Goal: Information Seeking & Learning: Learn about a topic

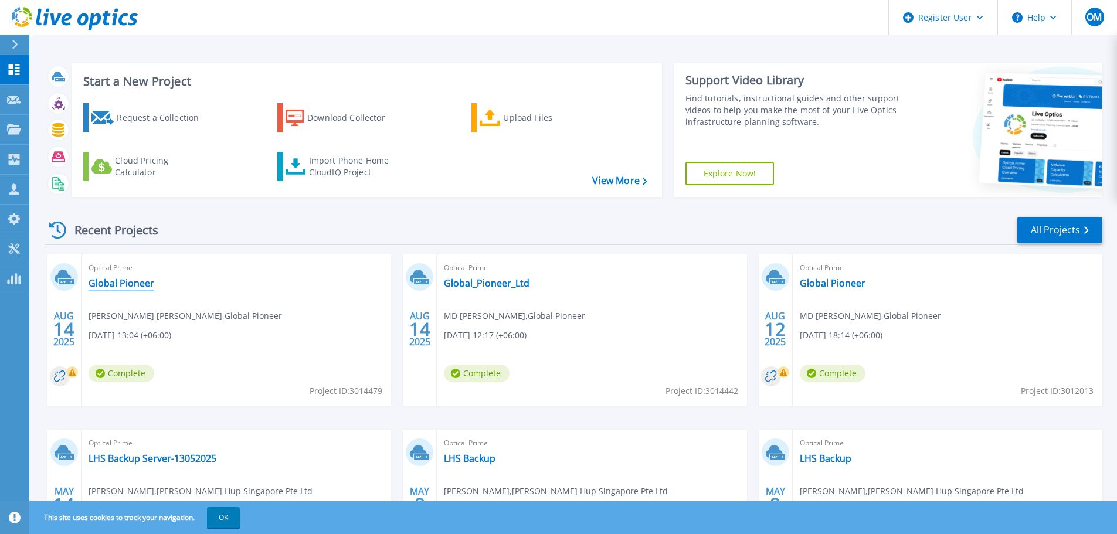
click at [125, 278] on link "Global Pioneer" at bounding box center [122, 283] width 66 height 12
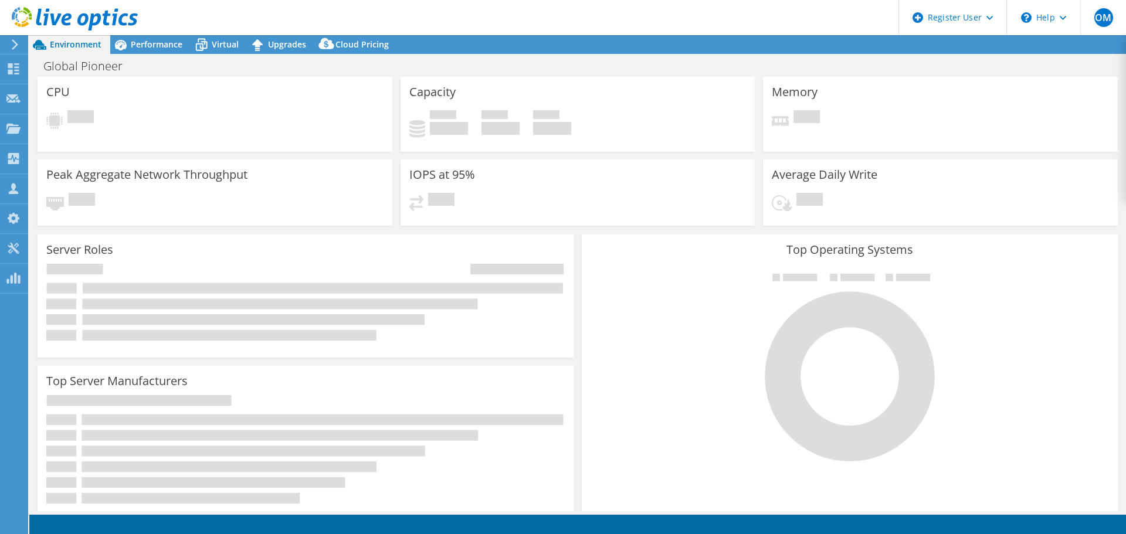
select select "USD"
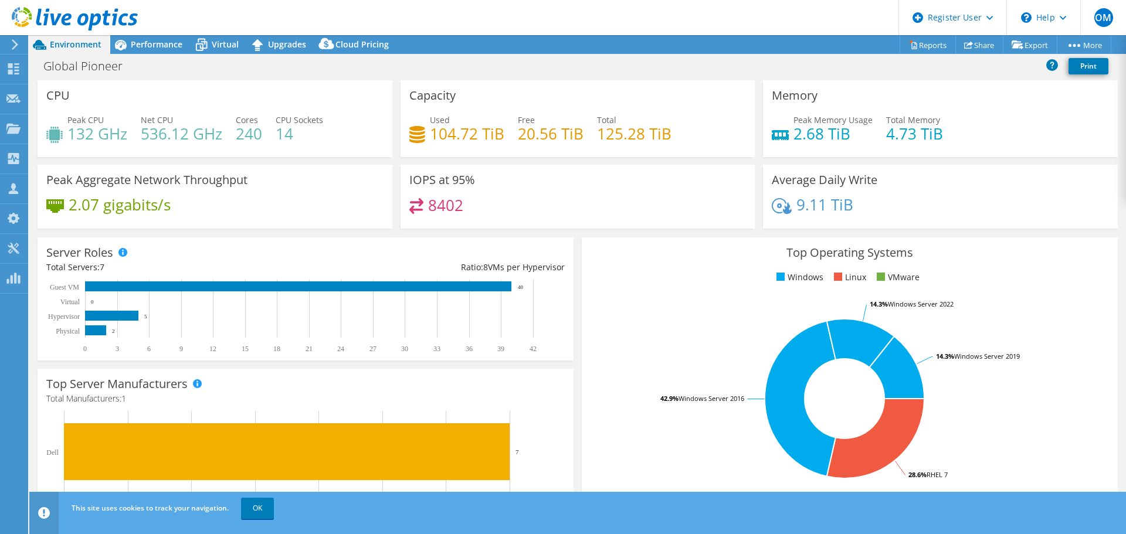
click at [143, 44] on span "Performance" at bounding box center [157, 44] width 52 height 11
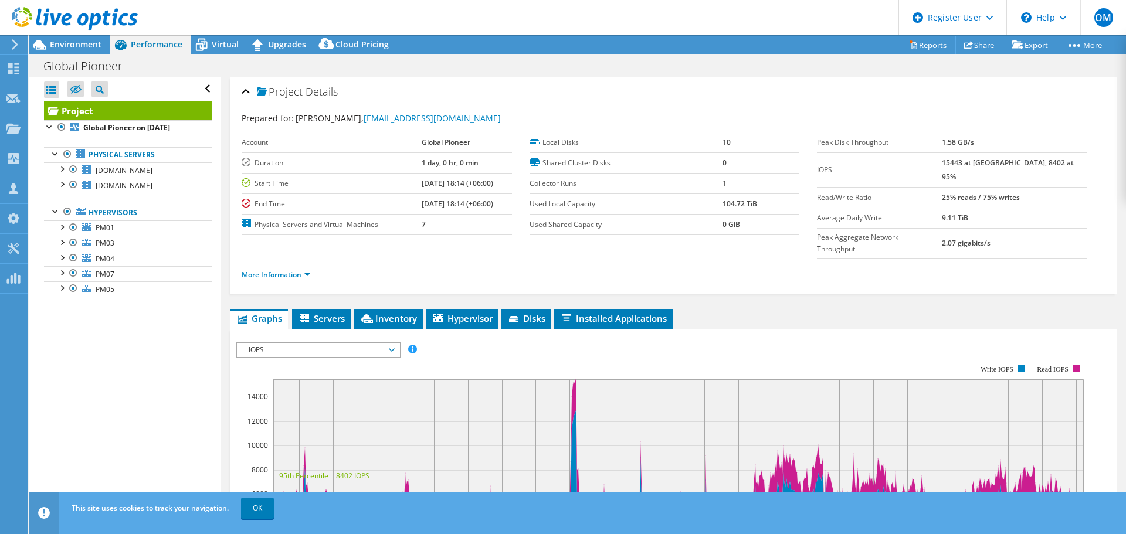
click at [58, 49] on span "Environment" at bounding box center [76, 44] width 52 height 11
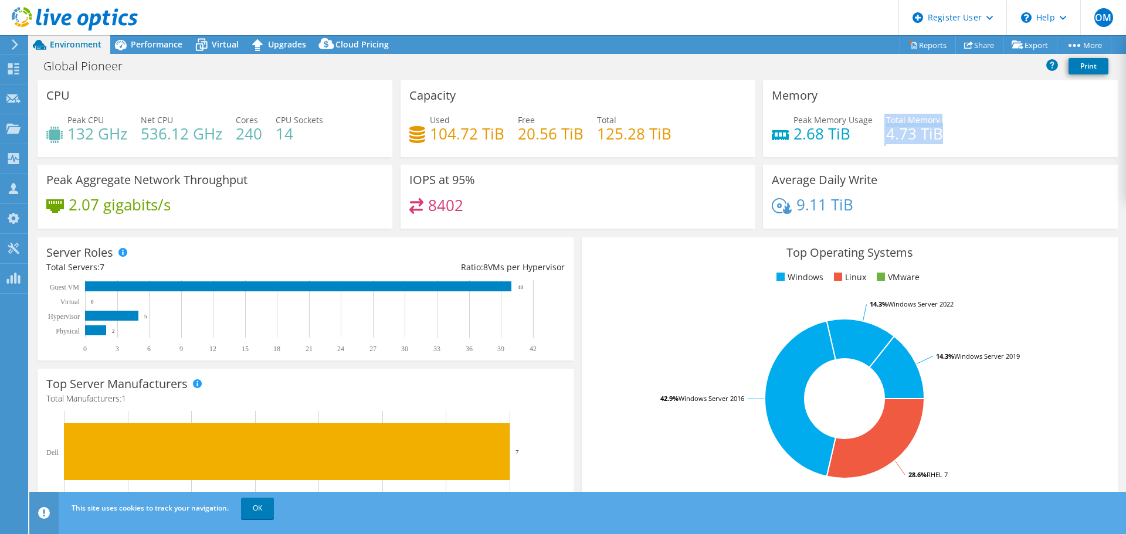
click at [858, 130] on div "Peak Memory Usage 2.68 TiB Total Memory 4.73 TiB" at bounding box center [939, 133] width 337 height 38
click at [909, 135] on h4 "4.73 TiB" at bounding box center [914, 133] width 57 height 13
click at [167, 38] on div "Performance" at bounding box center [150, 44] width 81 height 19
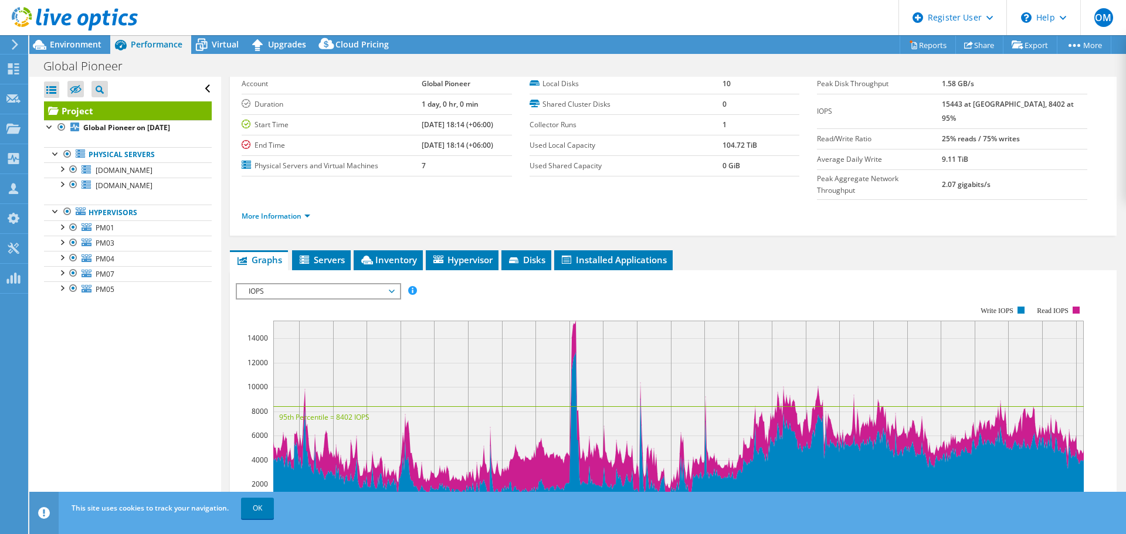
scroll to position [117, 0]
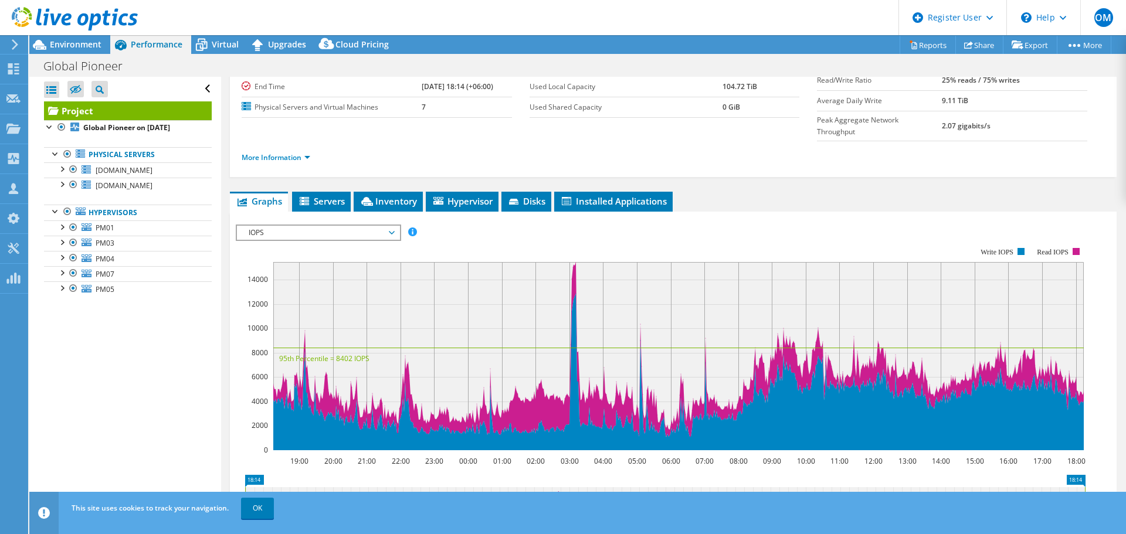
click at [380, 195] on span "Inventory" at bounding box center [387, 201] width 57 height 12
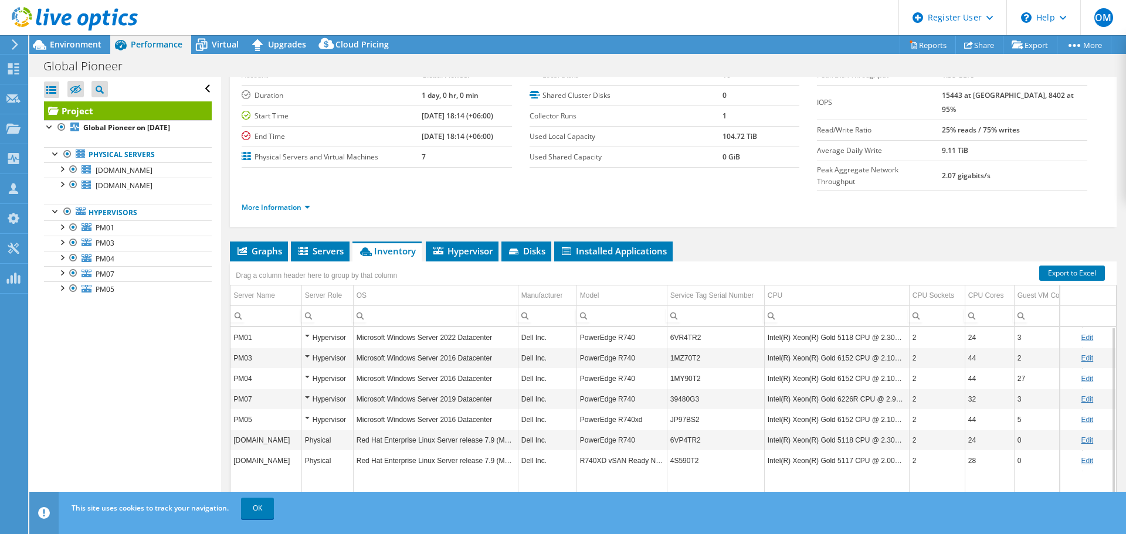
scroll to position [88, 0]
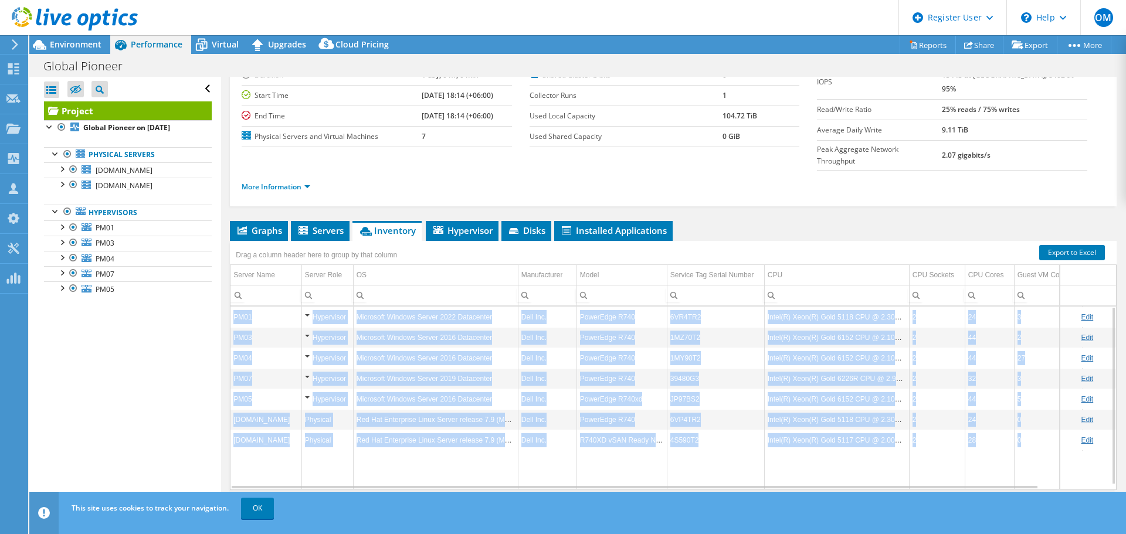
drag, startPoint x: 997, startPoint y: 466, endPoint x: 1009, endPoint y: 465, distance: 12.3
click at [1009, 465] on div "PM01 Hypervisor Microsoft Windows Server 2022 Datacenter Dell Inc. PowerEdge R7…" at bounding box center [673, 398] width 886 height 184
click at [1007, 486] on div "Data grid" at bounding box center [634, 487] width 805 height 2
click at [998, 454] on td "Data grid" at bounding box center [988, 469] width 49 height 39
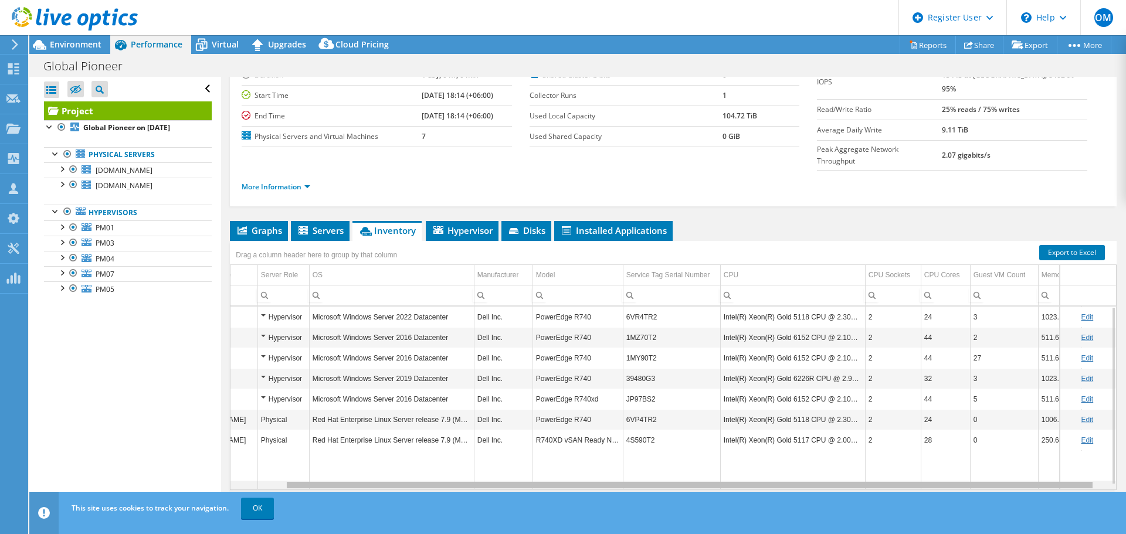
scroll to position [0, 74]
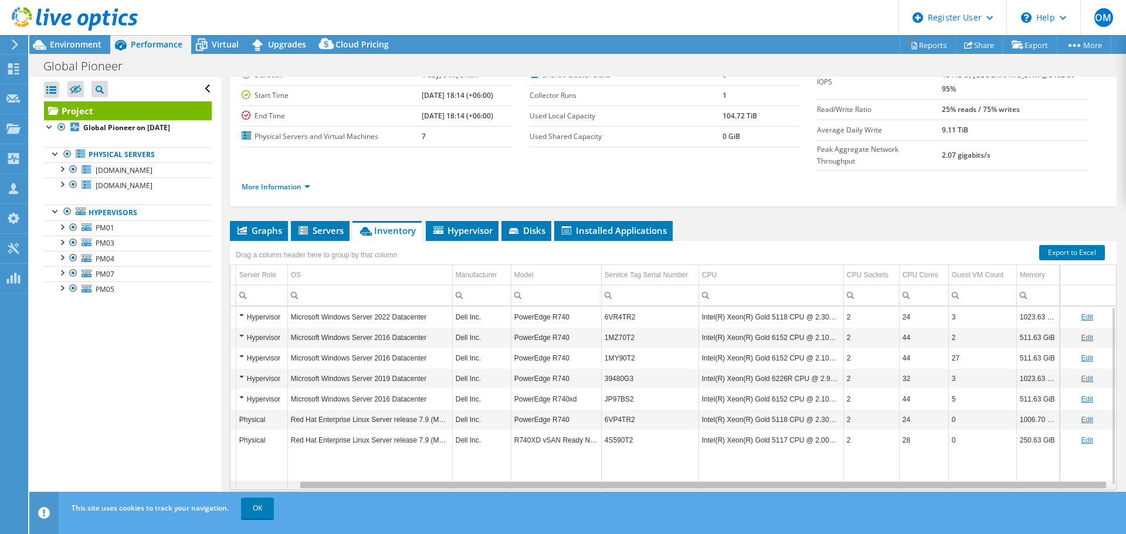
drag, startPoint x: 1005, startPoint y: 463, endPoint x: 1096, endPoint y: 459, distance: 91.0
click at [1096, 459] on body "OM Dell User Onpreeya M Onpreeya.M@dell.com Dell My Profile Log Out \n Help Exp…" at bounding box center [563, 267] width 1126 height 534
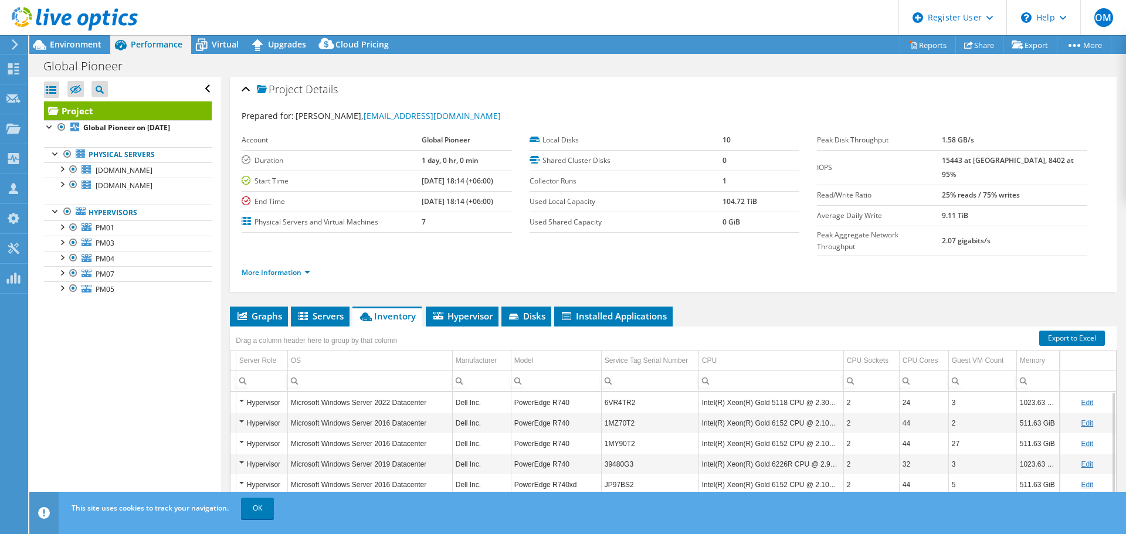
scroll to position [0, 0]
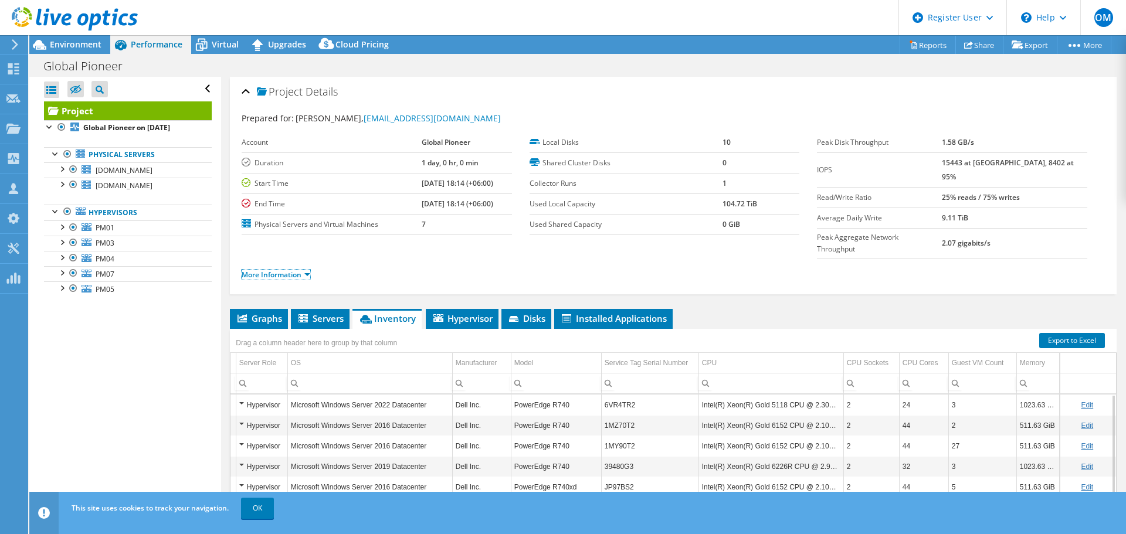
click at [309, 270] on link "More Information" at bounding box center [276, 275] width 69 height 10
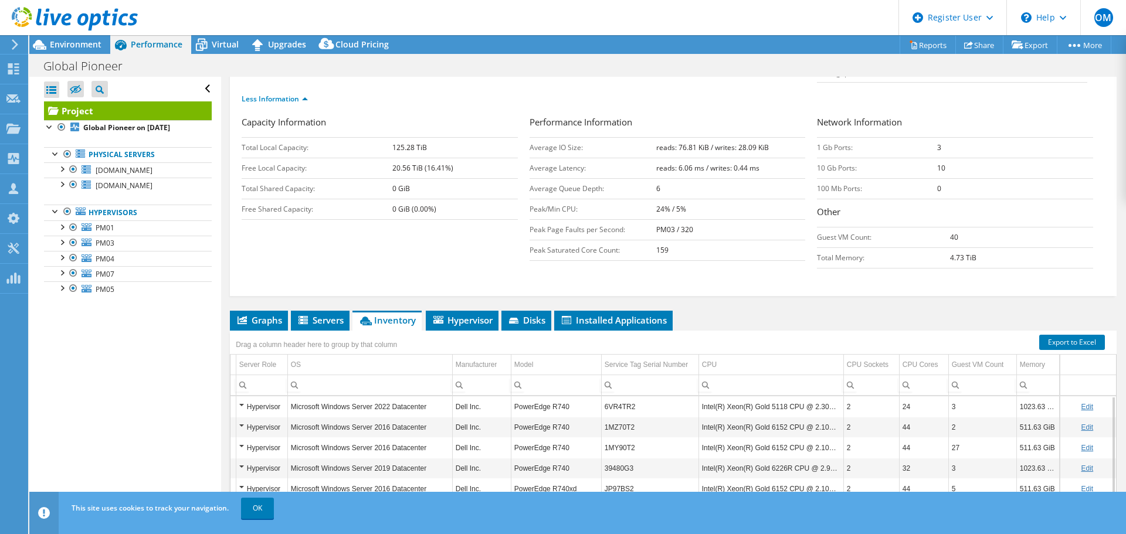
click at [491, 314] on span "Hypervisor" at bounding box center [461, 320] width 61 height 12
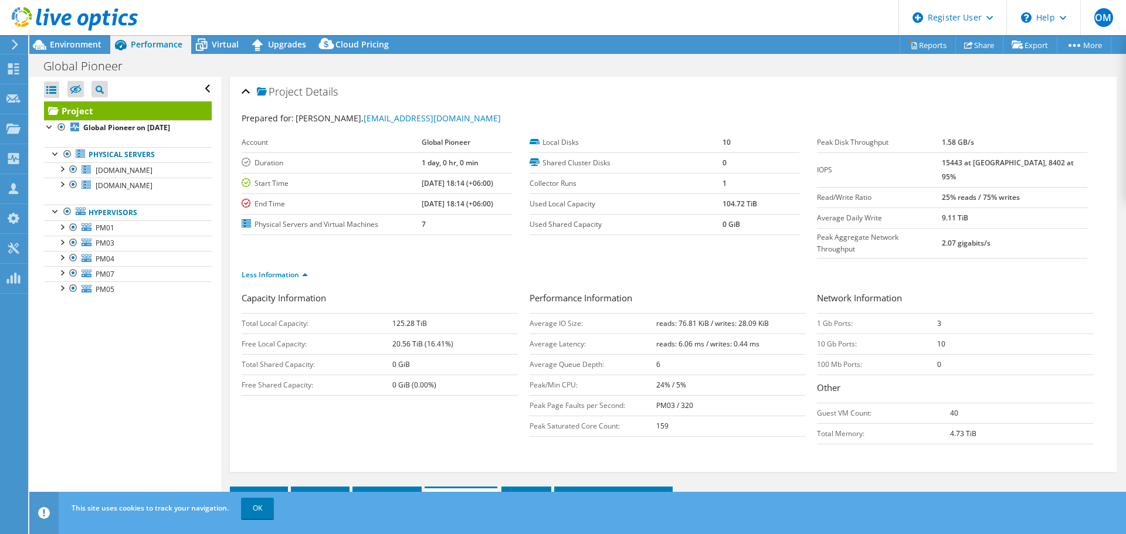
drag, startPoint x: 84, startPoint y: 47, endPoint x: 87, endPoint y: 55, distance: 7.9
click at [84, 47] on span "Environment" at bounding box center [76, 44] width 52 height 11
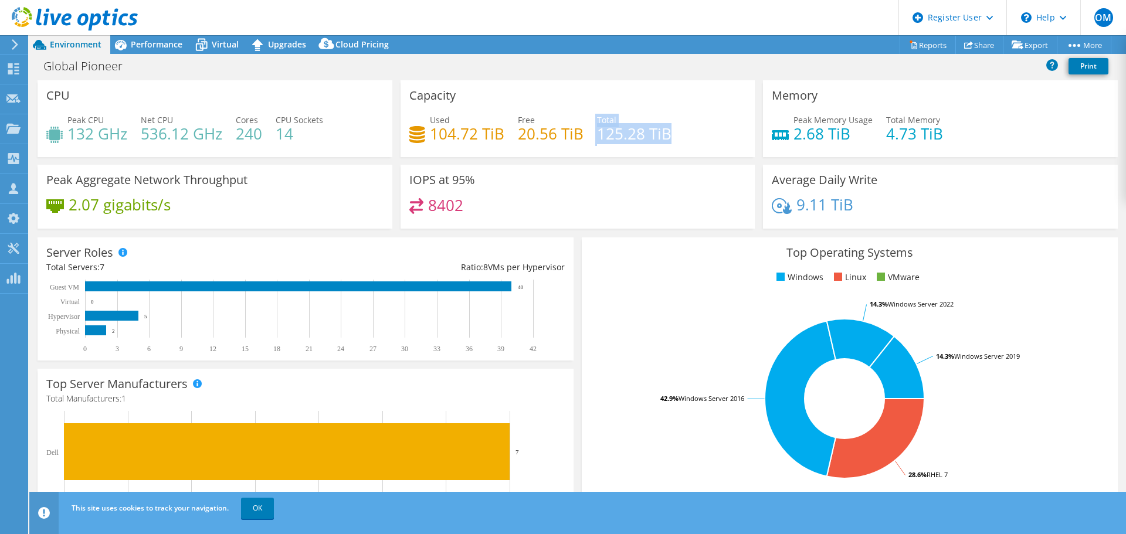
drag, startPoint x: 682, startPoint y: 131, endPoint x: 574, endPoint y: 140, distance: 108.2
click at [574, 140] on div "Used 104.72 TiB Free 20.56 TiB Total 125.28 TiB" at bounding box center [577, 133] width 337 height 38
click at [589, 137] on div "Used 104.72 TiB Free 20.56 TiB Total 125.28 TiB" at bounding box center [577, 133] width 337 height 38
click at [165, 43] on span "Performance" at bounding box center [157, 44] width 52 height 11
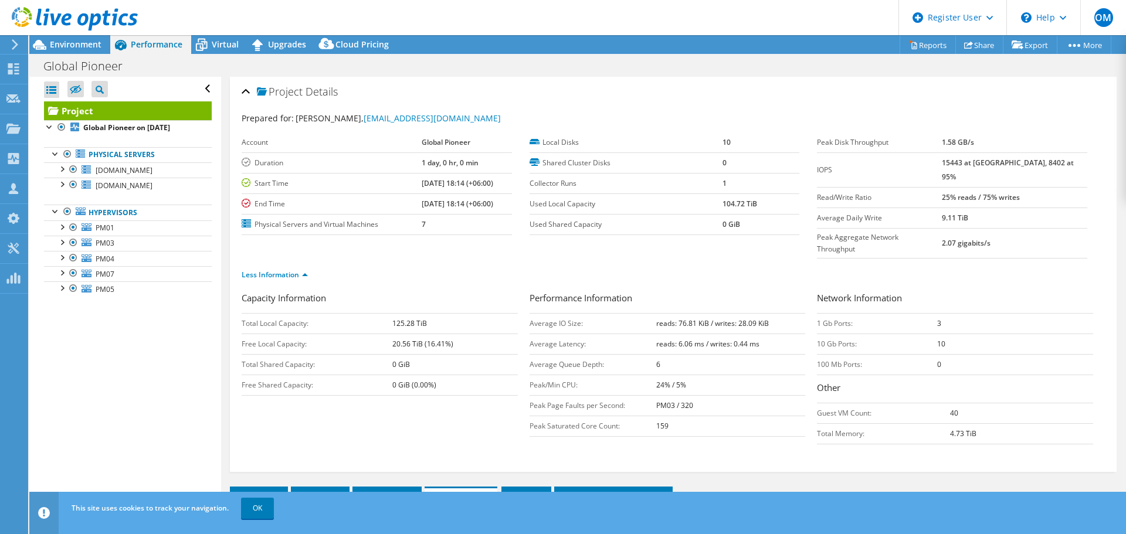
click at [210, 42] on icon at bounding box center [201, 45] width 21 height 21
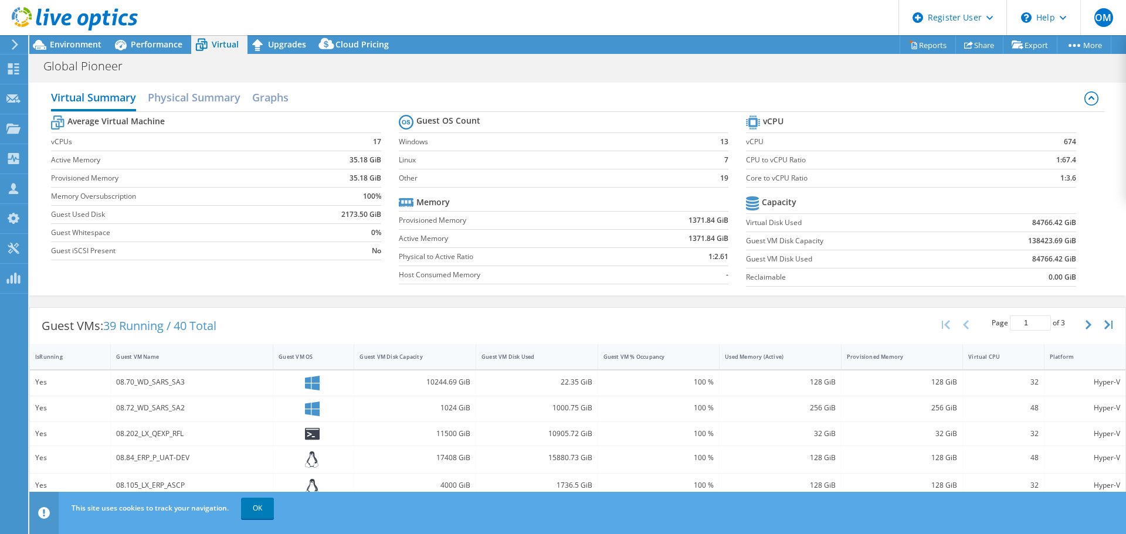
click at [624, 97] on div "Virtual Summary Physical Summary Graphs" at bounding box center [577, 99] width 1052 height 26
click at [209, 109] on h2 "Physical Summary" at bounding box center [194, 97] width 93 height 23
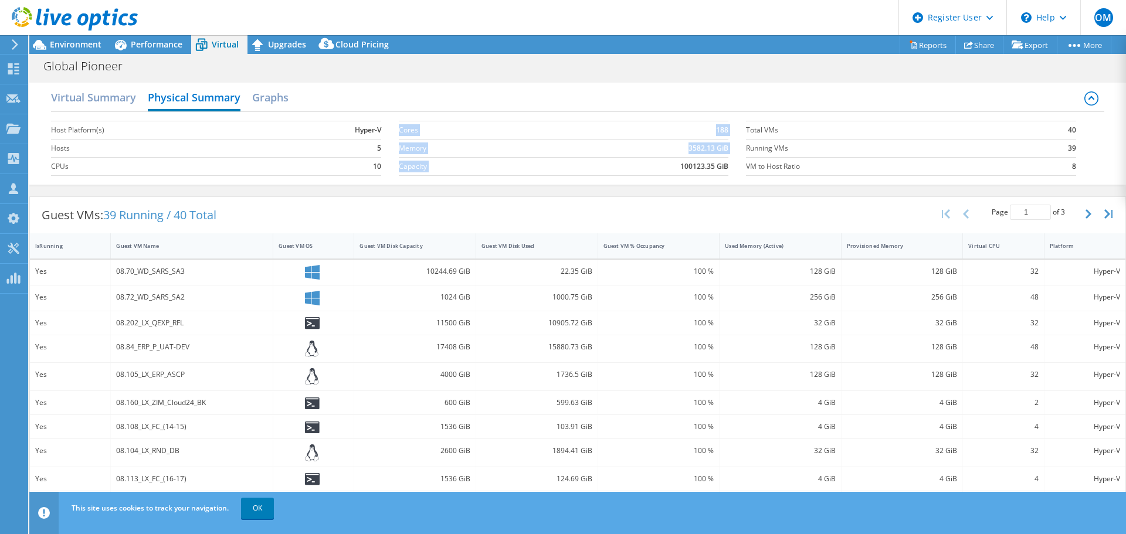
drag, startPoint x: 671, startPoint y: 168, endPoint x: 726, endPoint y: 168, distance: 55.1
click at [726, 168] on section "Cores 188 Memory 3582.13 GiB Capacity 100123.35 GiB" at bounding box center [572, 148] width 347 height 67
click at [256, 106] on h2 "Graphs" at bounding box center [270, 97] width 36 height 23
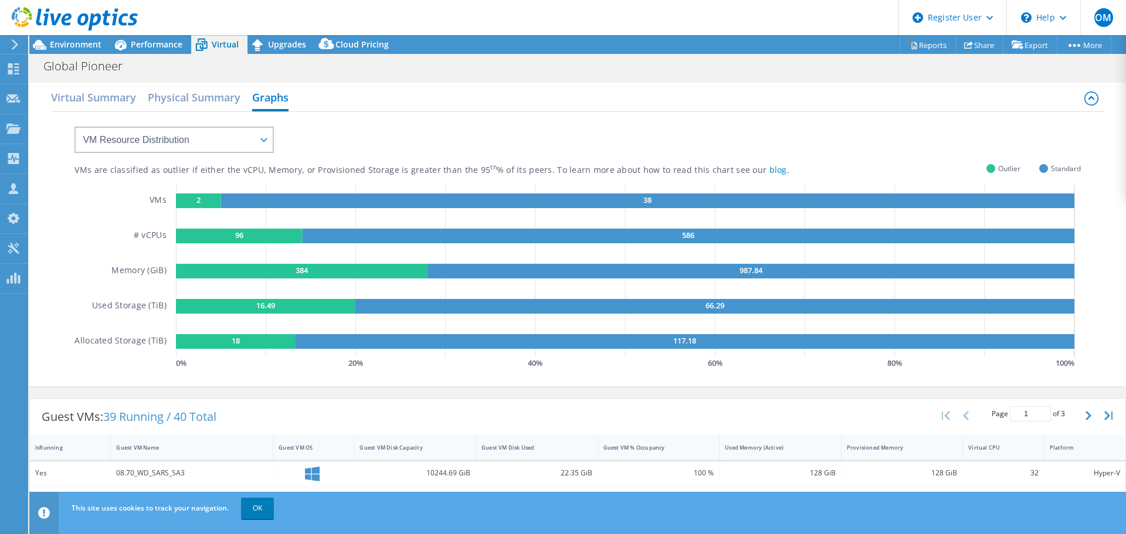
click at [95, 101] on h2 "Virtual Summary" at bounding box center [93, 97] width 85 height 23
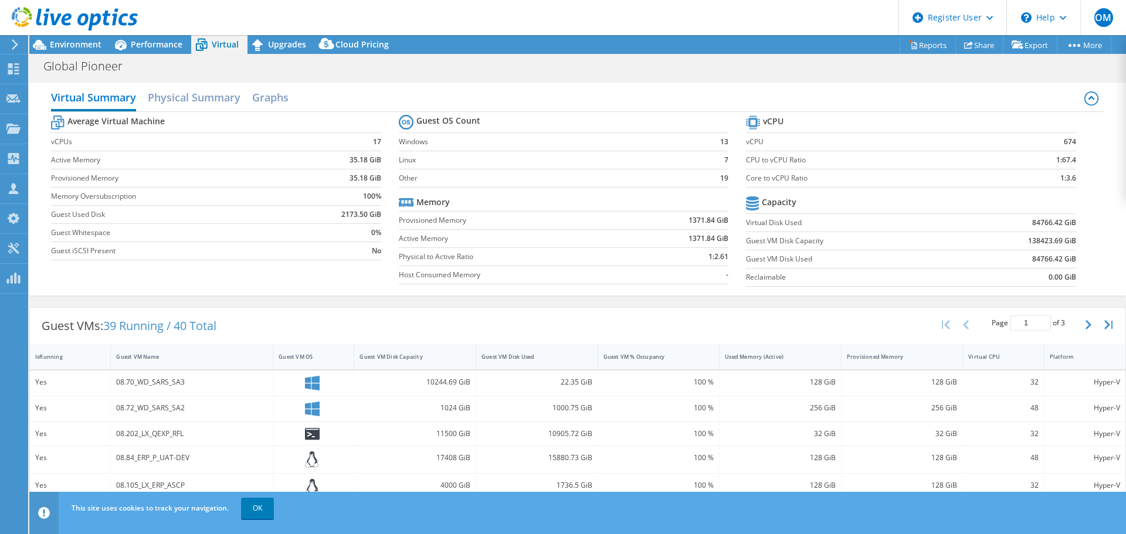
click at [273, 101] on h2 "Graphs" at bounding box center [270, 97] width 36 height 23
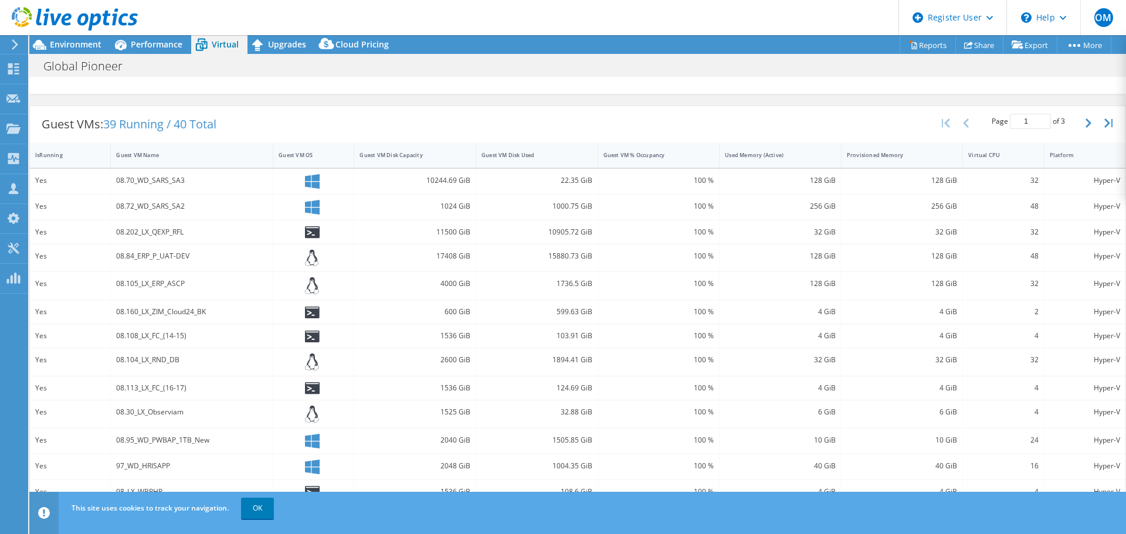
scroll to position [293, 0]
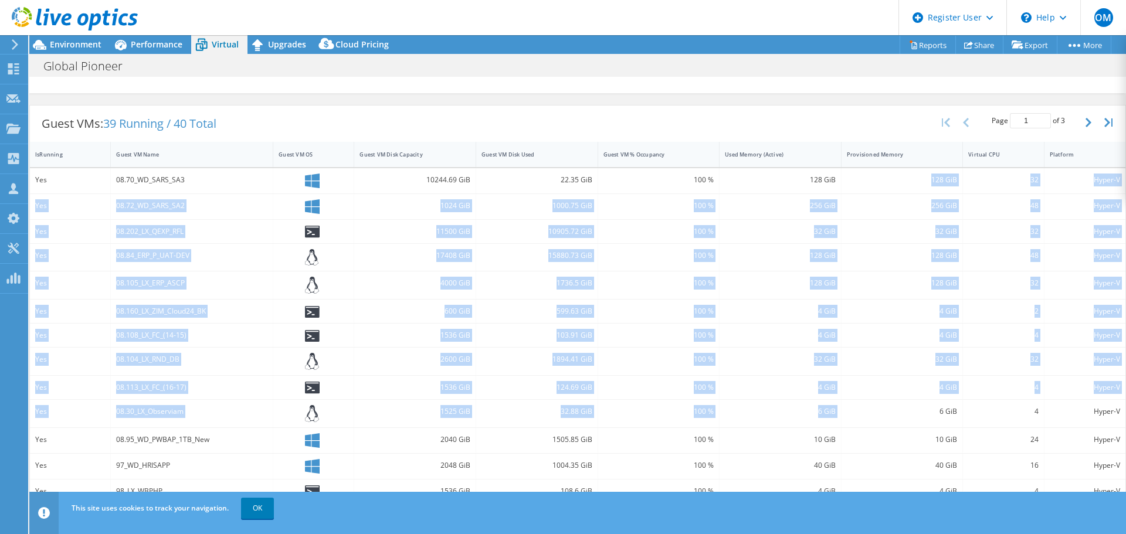
drag, startPoint x: 887, startPoint y: 181, endPoint x: 879, endPoint y: 414, distance: 233.4
click at [879, 414] on div "Yes 08.70_WD_SARS_SA3 10244.69 GiB 22.35 GiB 100 % 128 GiB 128 GiB 32 Hyper-V Y…" at bounding box center [577, 359] width 1095 height 383
click at [879, 414] on div "6 GiB" at bounding box center [901, 411] width 111 height 13
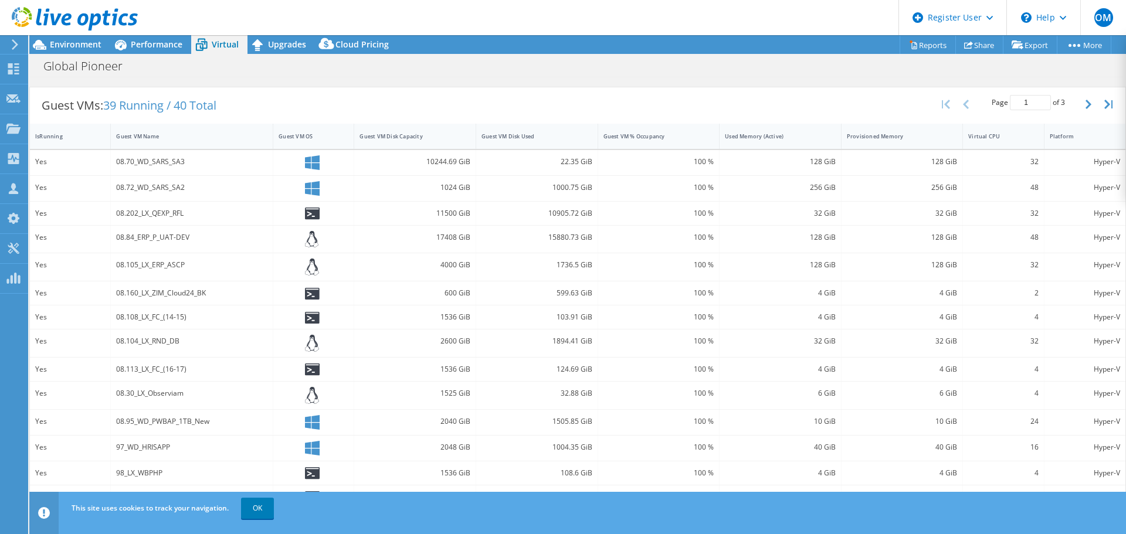
scroll to position [339, 0]
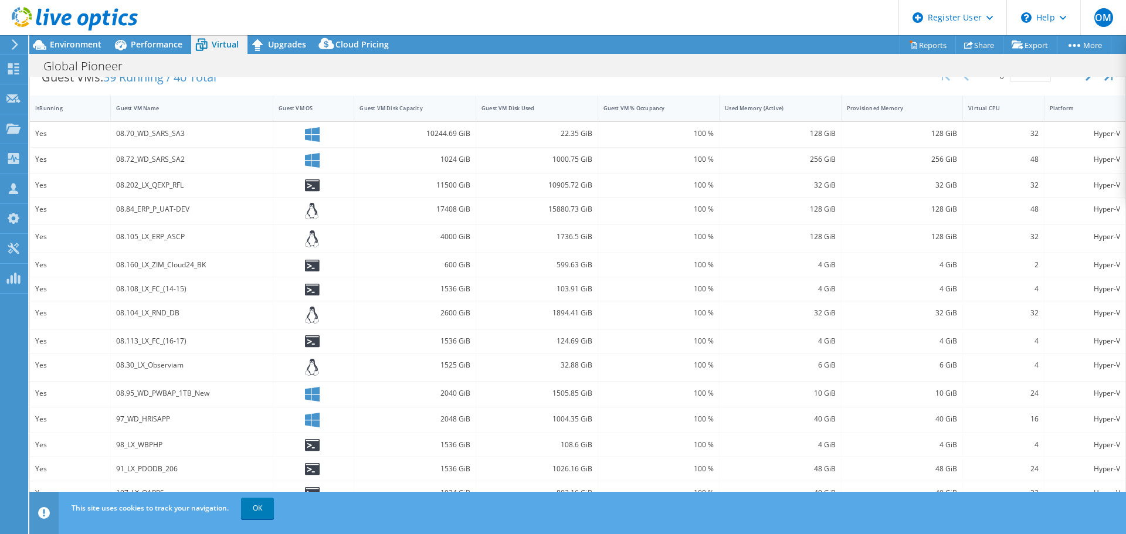
click at [244, 503] on link "OK" at bounding box center [257, 508] width 33 height 21
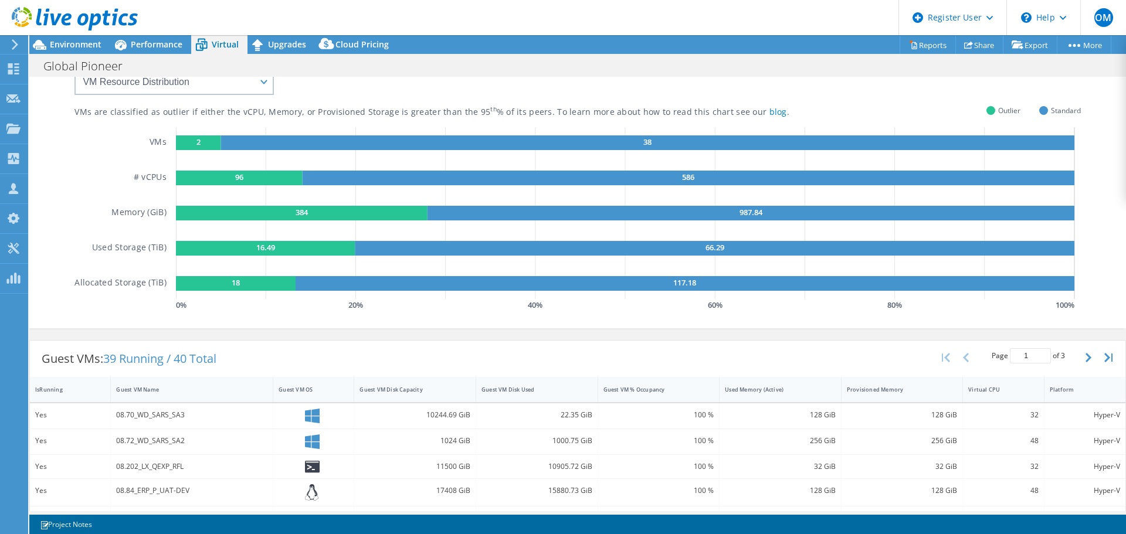
scroll to position [0, 0]
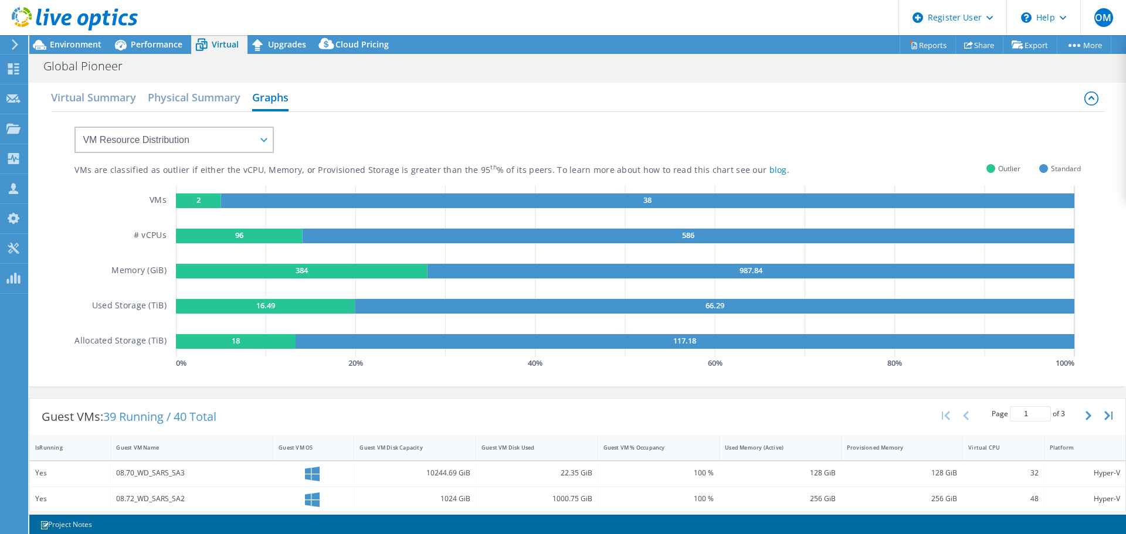
click at [125, 110] on div "Virtual Summary Physical Summary Graphs" at bounding box center [577, 99] width 1052 height 26
click at [125, 106] on h2 "Virtual Summary" at bounding box center [93, 97] width 85 height 23
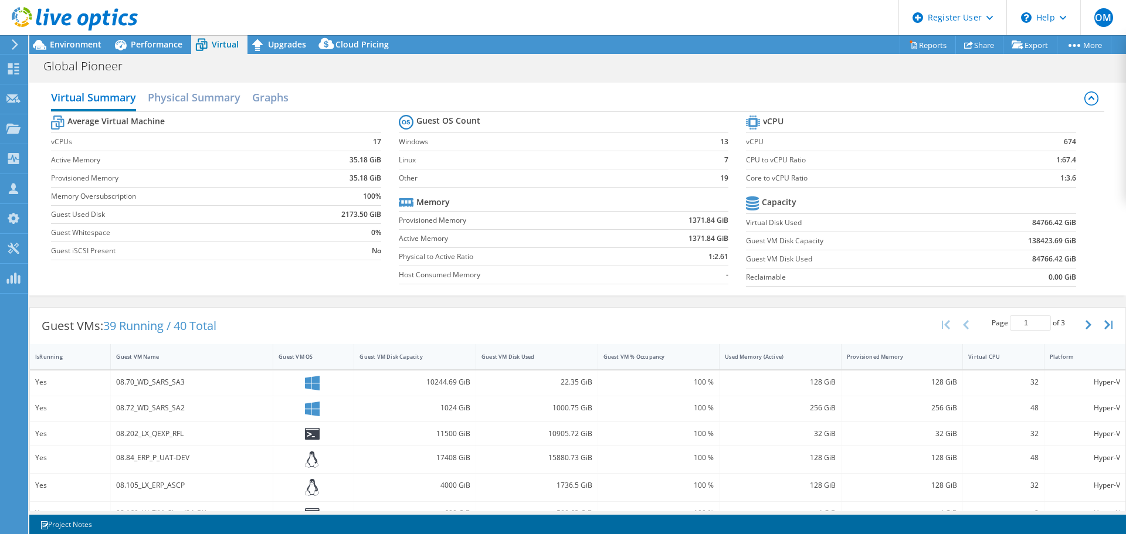
click at [62, 40] on span "Environment" at bounding box center [76, 44] width 52 height 11
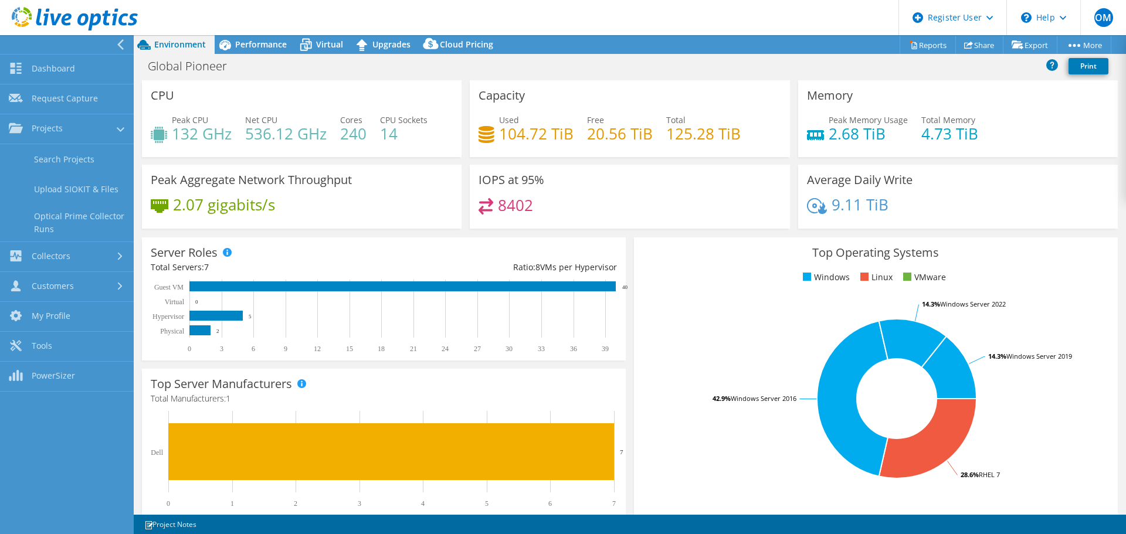
click at [79, 135] on link "Projects" at bounding box center [67, 129] width 134 height 30
click at [67, 130] on link "Projects" at bounding box center [67, 129] width 134 height 30
click at [60, 76] on link "Dashboard" at bounding box center [67, 70] width 134 height 30
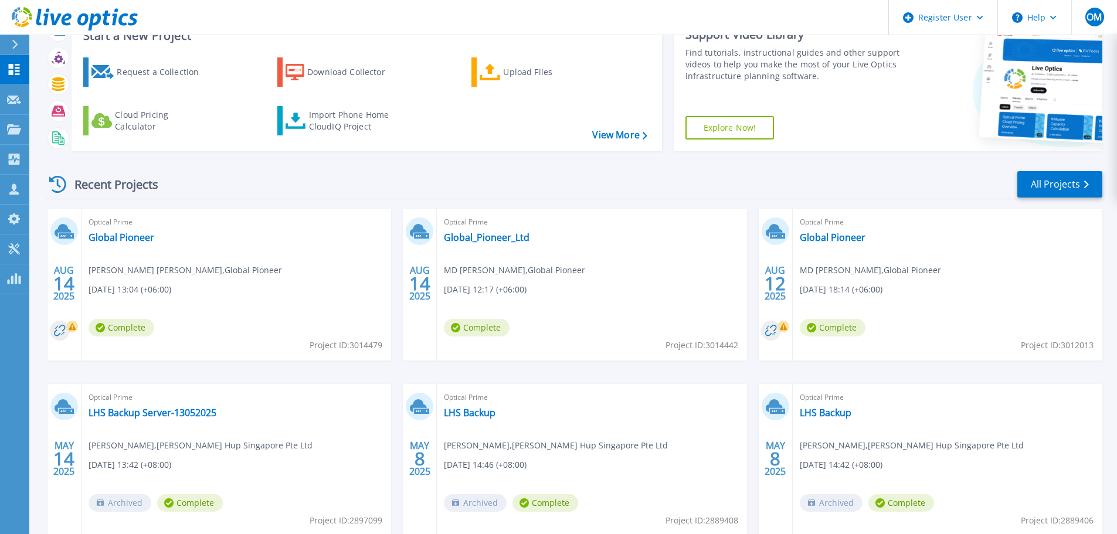
scroll to position [115, 0]
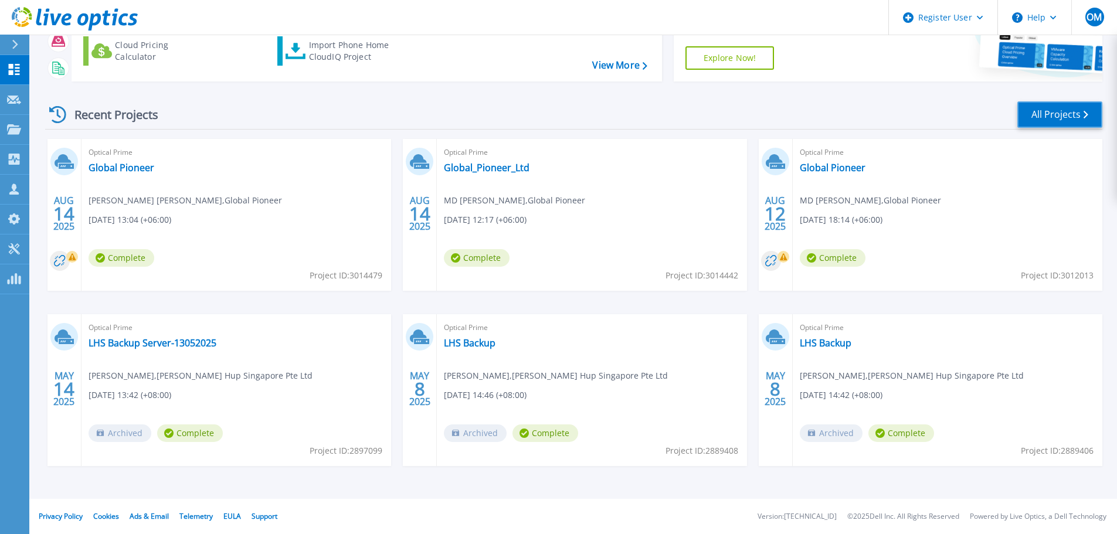
click at [1060, 114] on link "All Projects" at bounding box center [1059, 114] width 85 height 26
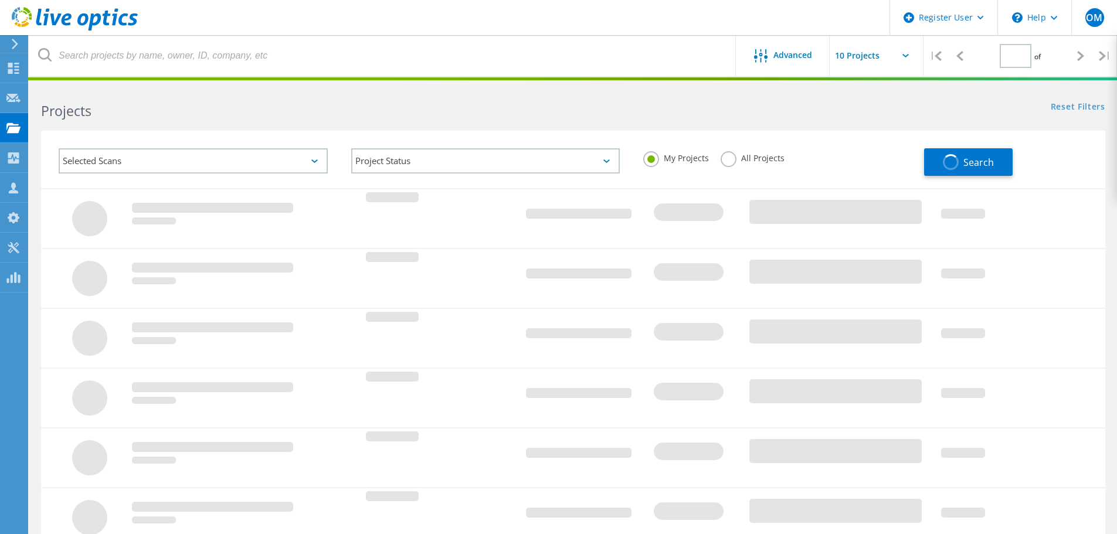
type input "1"
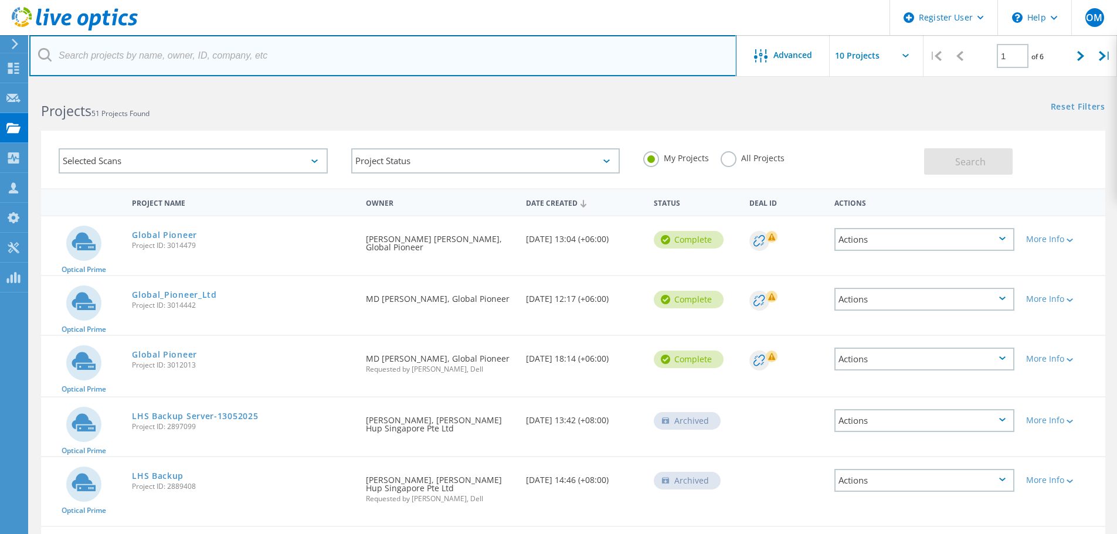
click at [368, 47] on input "text" at bounding box center [382, 55] width 707 height 41
type input "g"
type input "Global Pioneer"
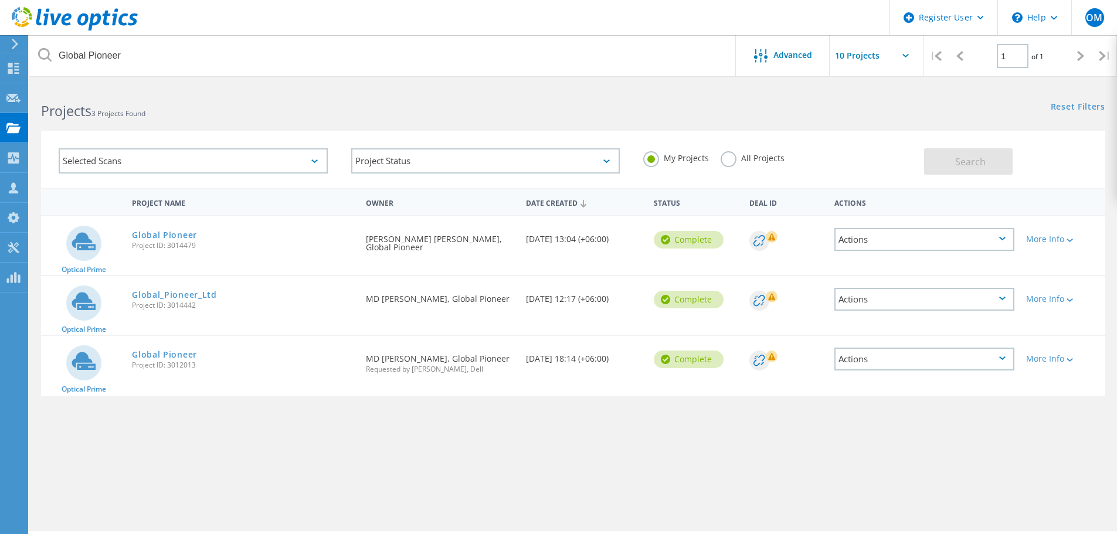
click at [736, 162] on label "All Projects" at bounding box center [752, 156] width 64 height 11
click at [0, 0] on input "All Projects" at bounding box center [0, 0] width 0 height 0
click at [992, 168] on button "Search" at bounding box center [968, 161] width 89 height 26
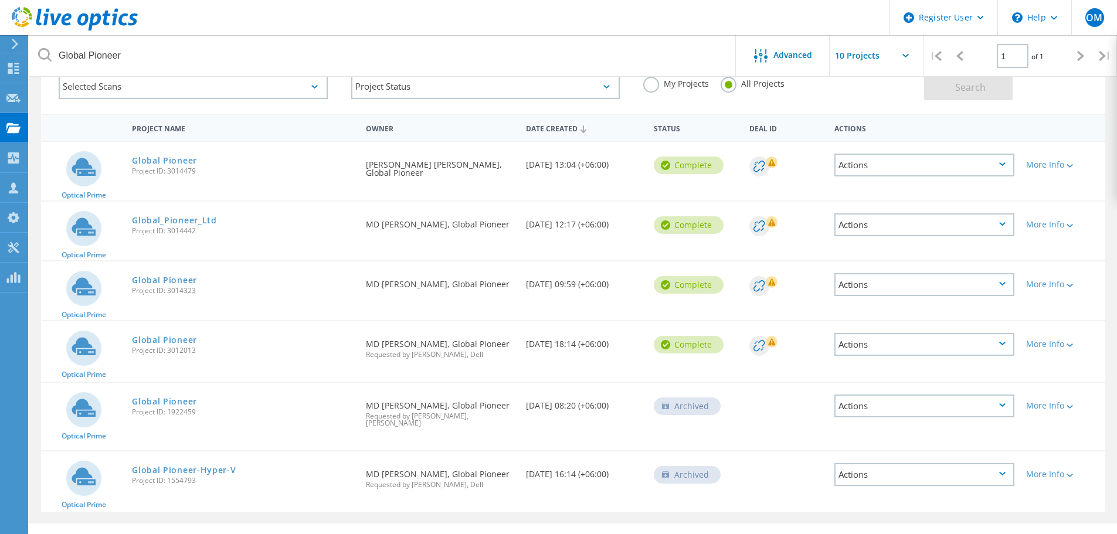
scroll to position [92, 0]
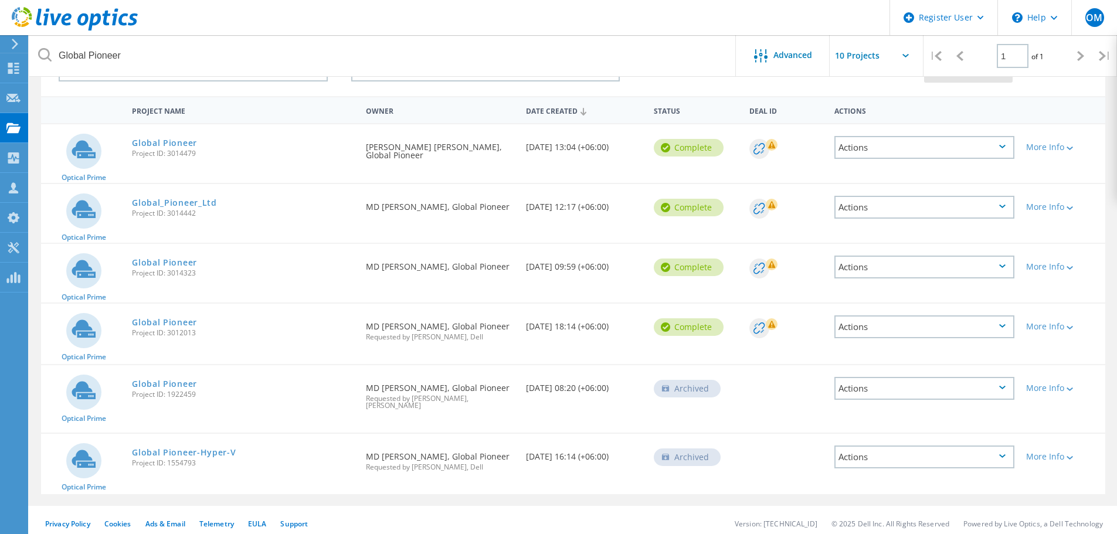
click at [158, 382] on link "Global Pioneer" at bounding box center [164, 384] width 65 height 8
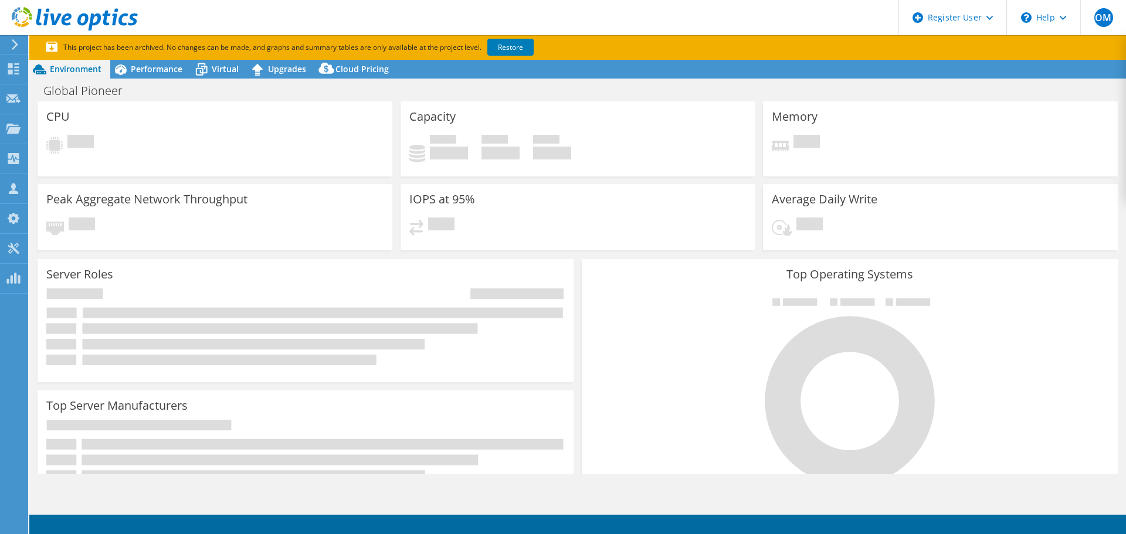
select select "Singapore"
select select "USD"
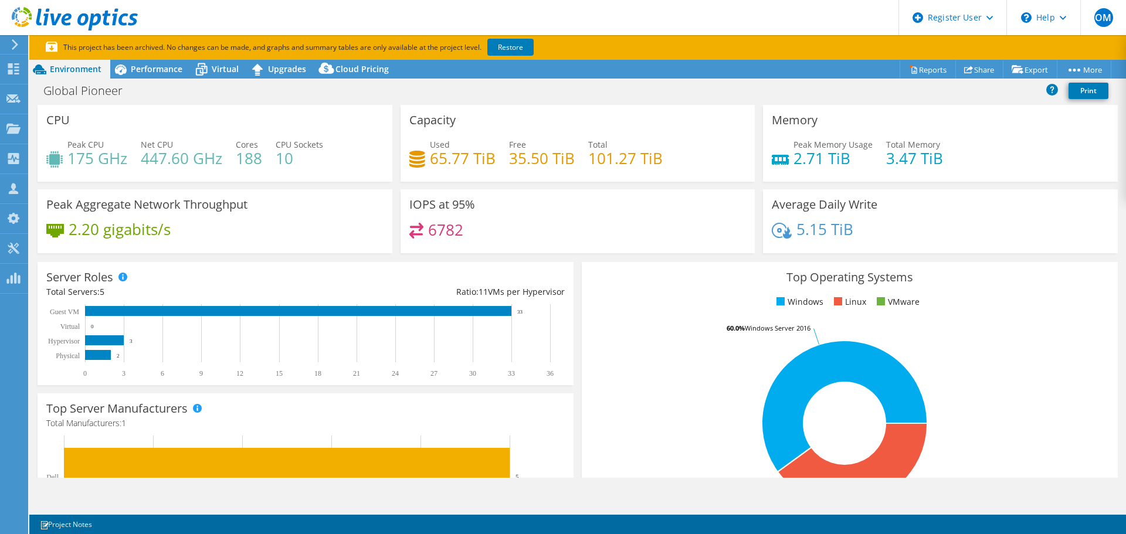
click at [215, 75] on div "Virtual" at bounding box center [219, 69] width 56 height 19
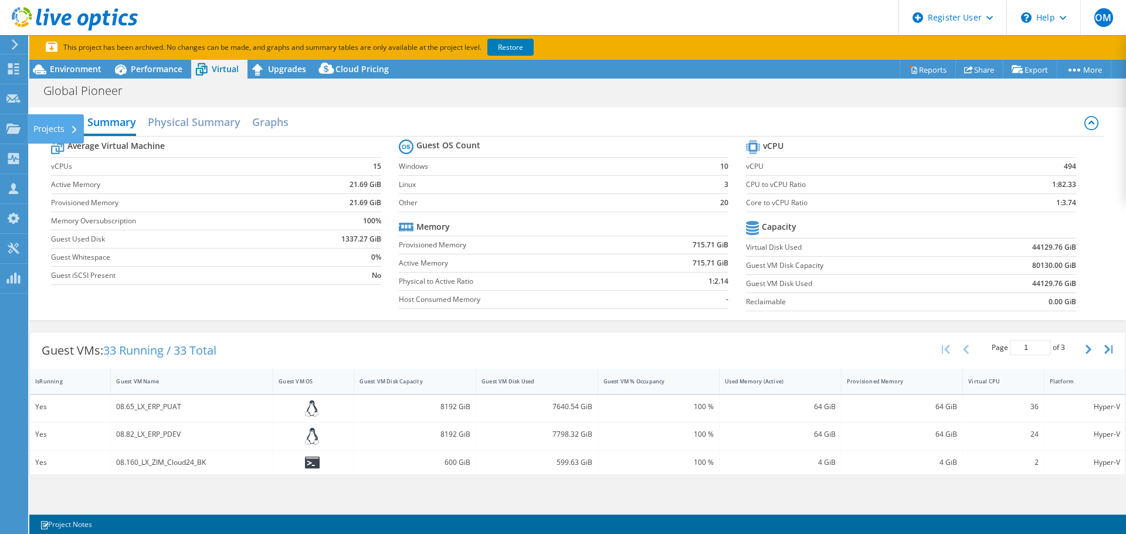
click at [16, 135] on div at bounding box center [13, 130] width 14 height 13
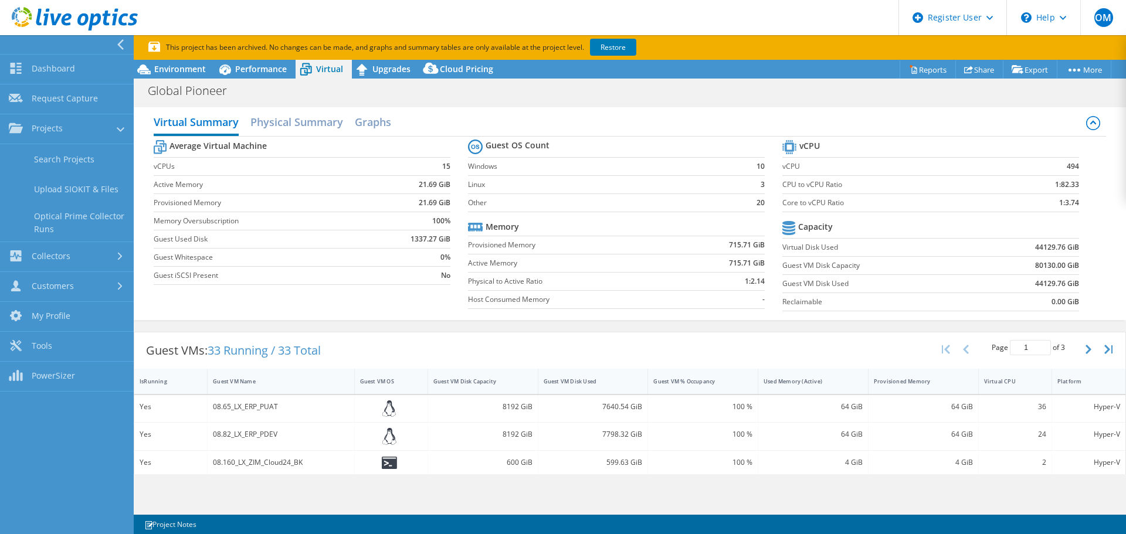
click at [29, 165] on link "Search Projects" at bounding box center [67, 159] width 134 height 30
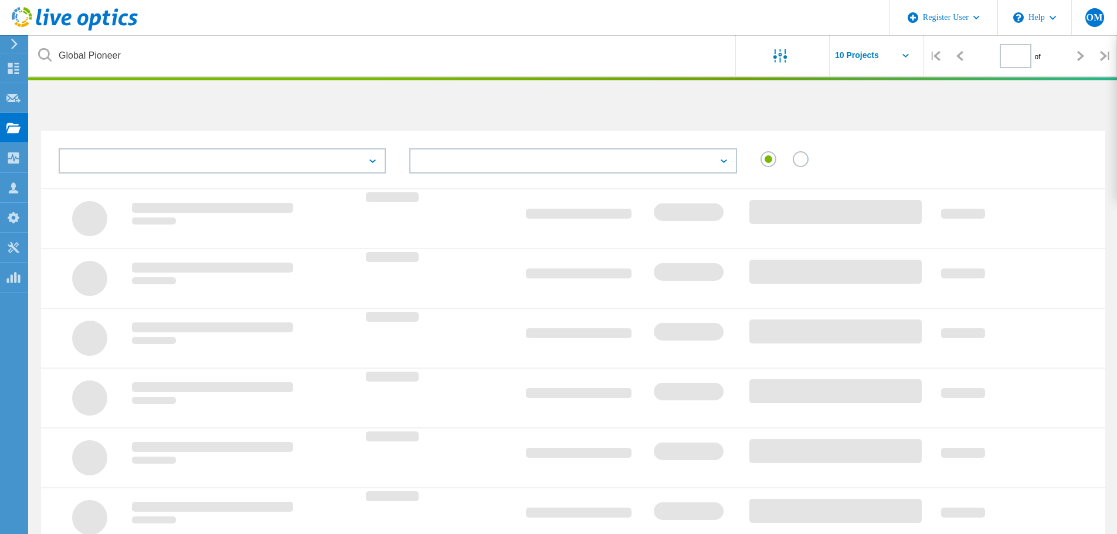
type input "1"
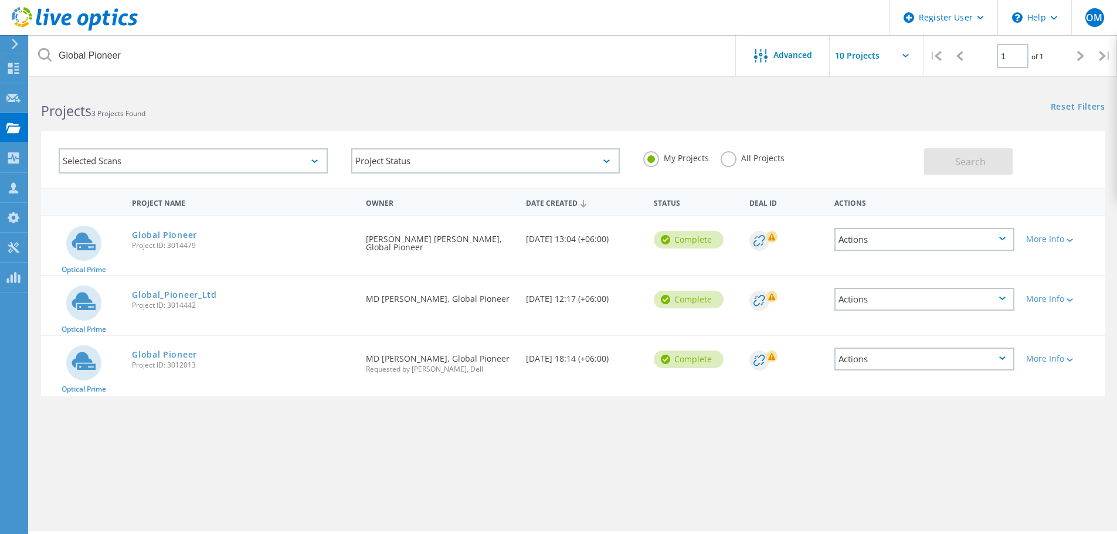
click at [182, 239] on link "Global Pioneer" at bounding box center [164, 235] width 65 height 8
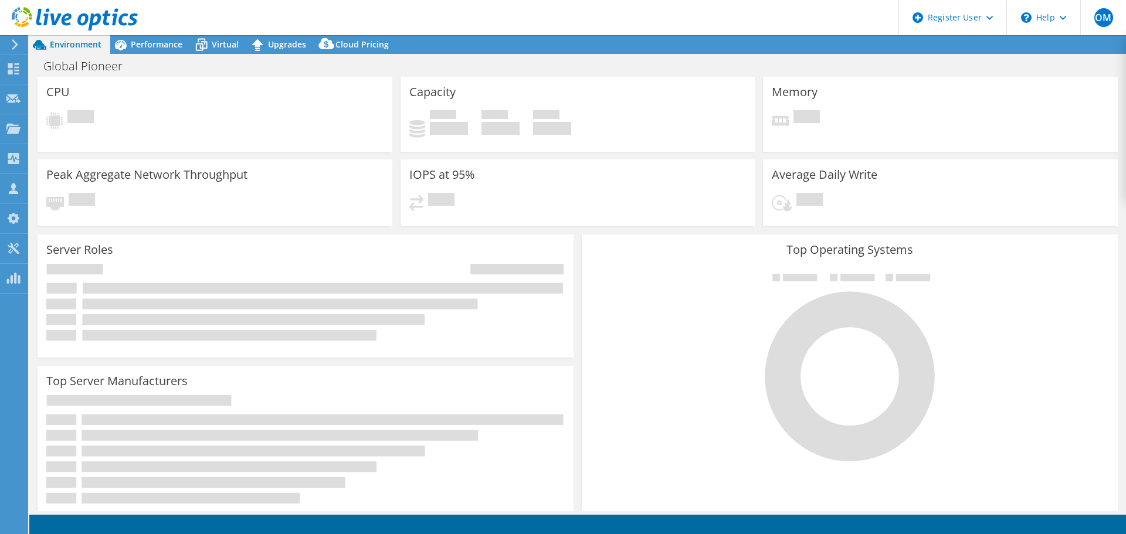
select select "USD"
